Goal: Navigation & Orientation: Understand site structure

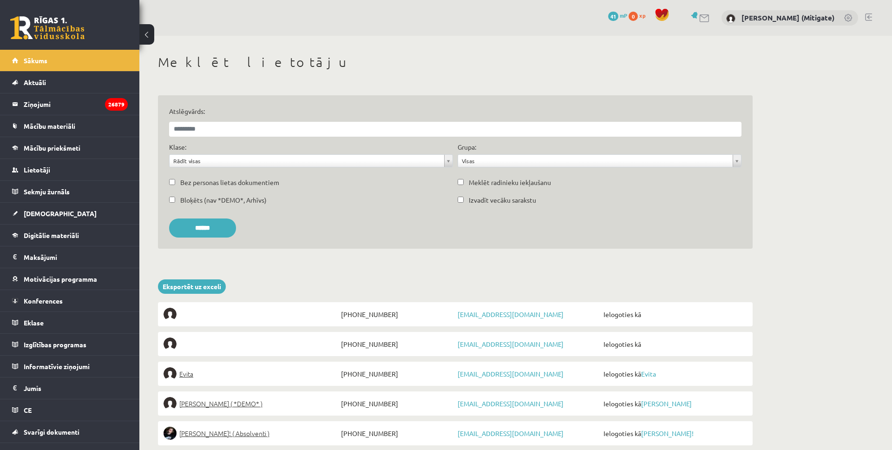
click at [40, 82] on span "Aktuāli" at bounding box center [35, 82] width 22 height 8
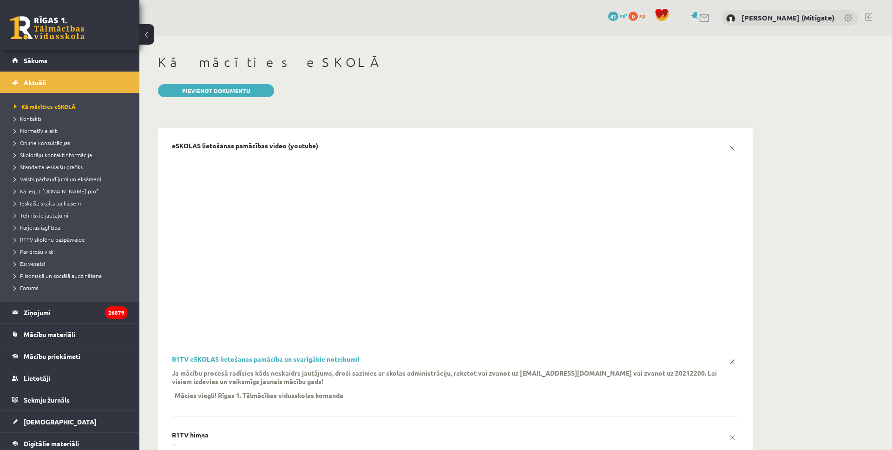
click at [53, 34] on link at bounding box center [47, 27] width 74 height 23
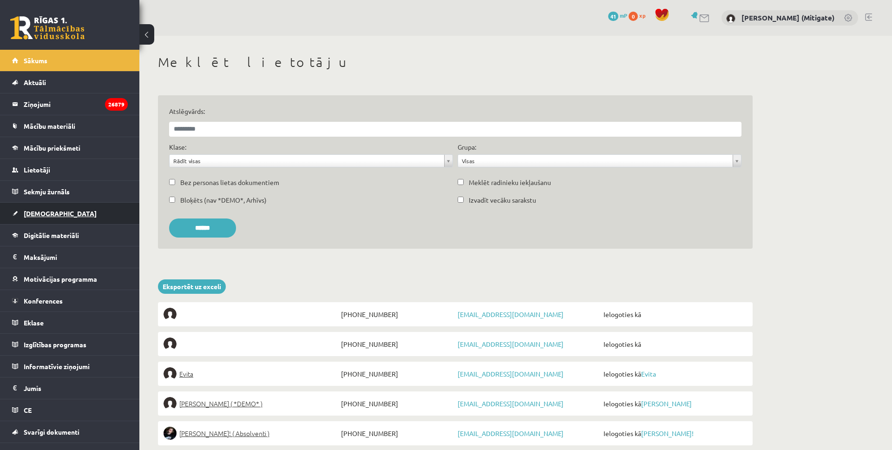
click at [40, 216] on span "[DEMOGRAPHIC_DATA]" at bounding box center [60, 213] width 73 height 8
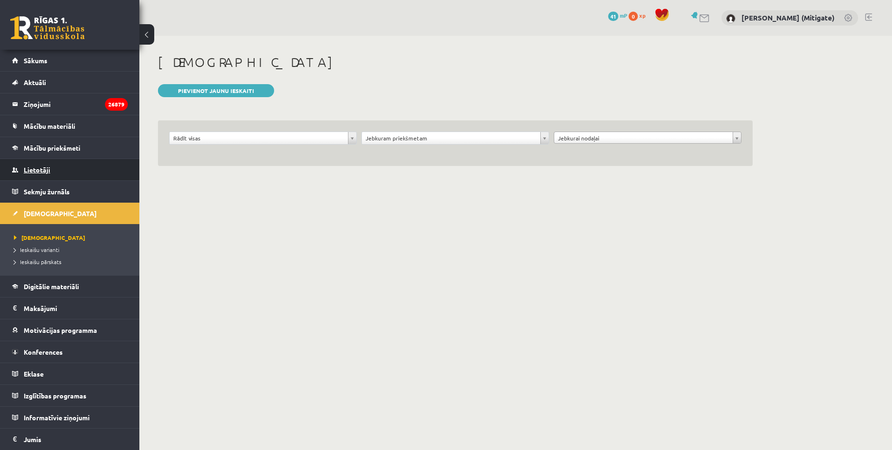
click at [38, 167] on span "Lietotāji" at bounding box center [37, 169] width 26 height 8
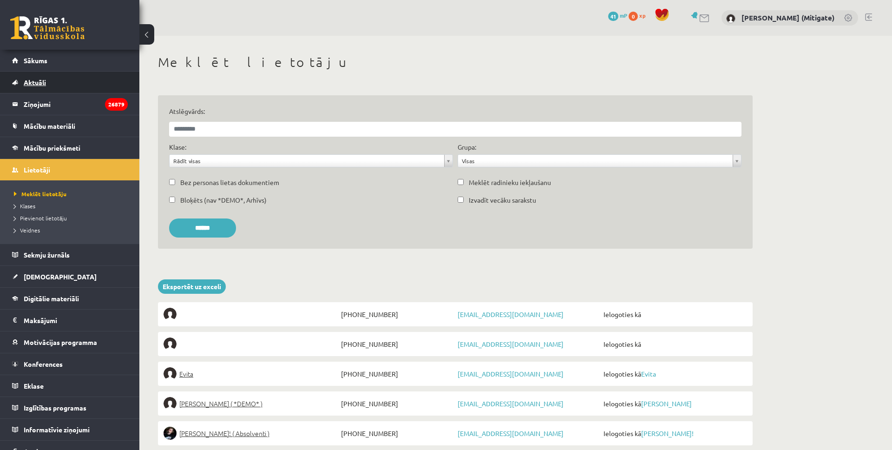
click at [38, 83] on span "Aktuāli" at bounding box center [35, 82] width 22 height 8
